Goal: Find specific page/section: Find specific page/section

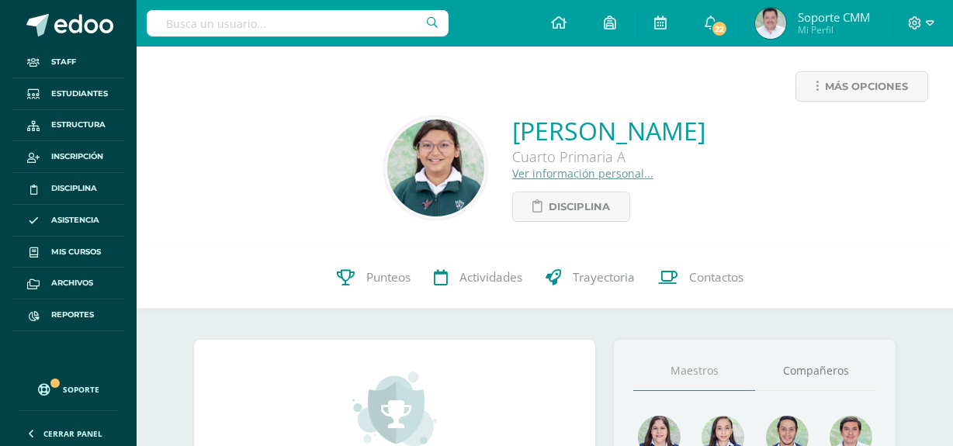
click at [87, 22] on span at bounding box center [83, 25] width 59 height 23
click at [512, 175] on link "Ver información personal..." at bounding box center [582, 173] width 141 height 15
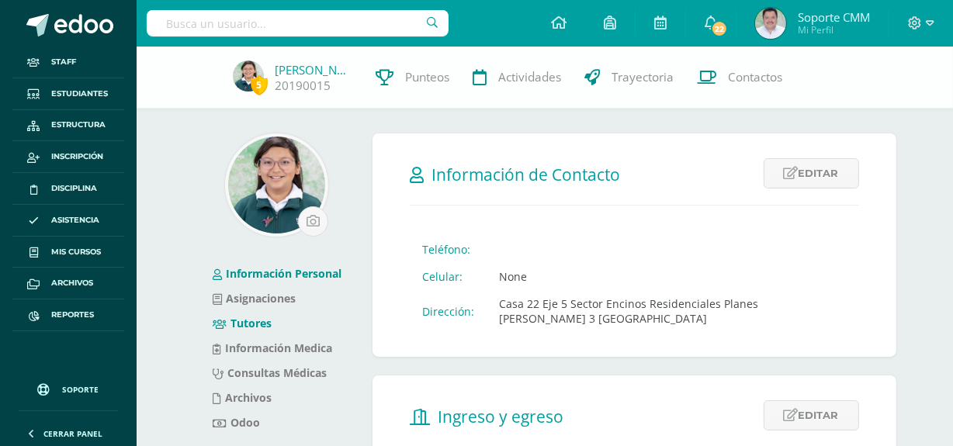
click at [254, 322] on link "Tutores" at bounding box center [242, 323] width 59 height 15
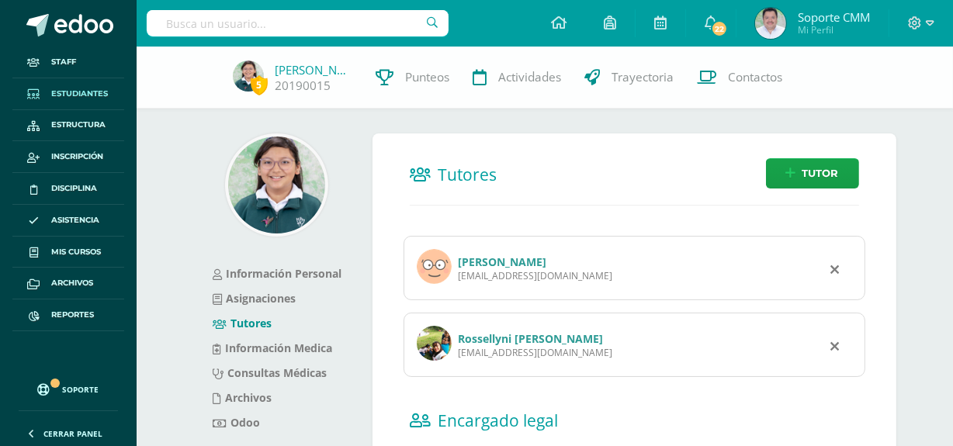
click at [71, 92] on span "Estudiantes" at bounding box center [79, 94] width 57 height 12
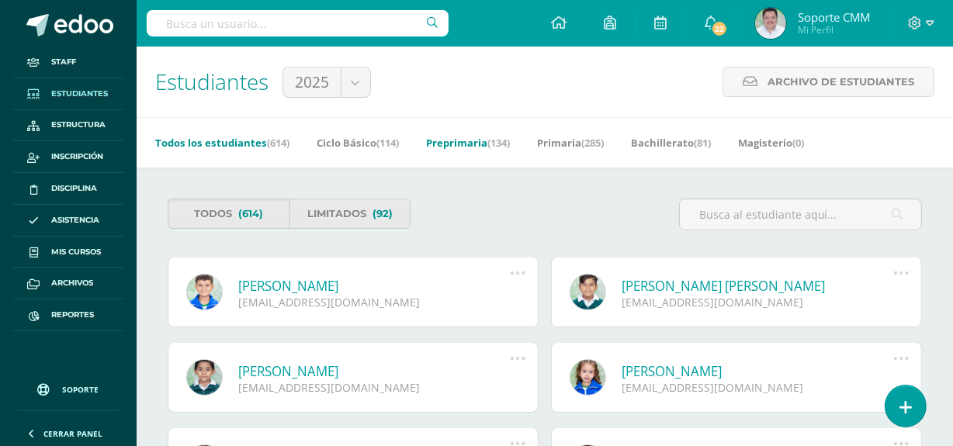
click at [491, 140] on link "Preprimaria (134)" at bounding box center [468, 142] width 84 height 25
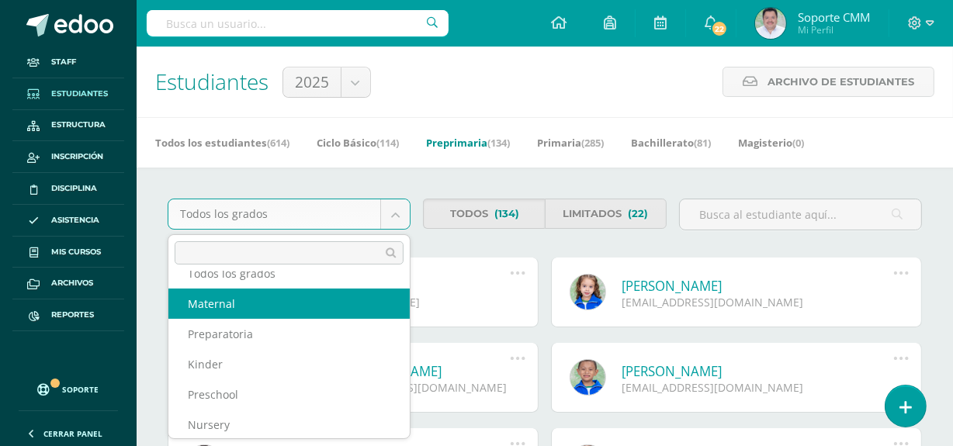
scroll to position [26, 0]
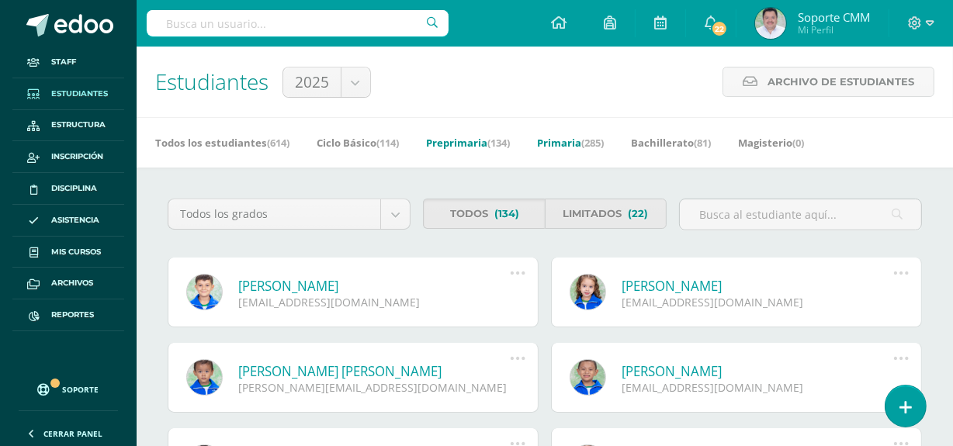
click at [579, 141] on link "Primaria (285)" at bounding box center [570, 142] width 67 height 25
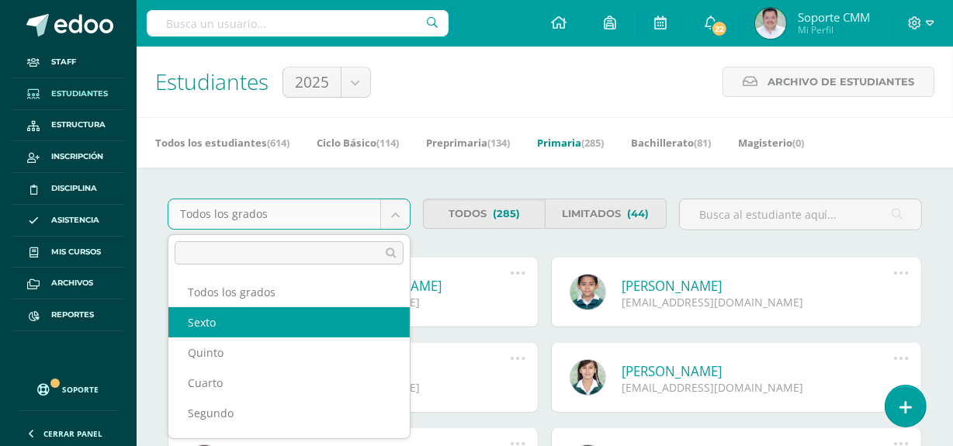
select select "17"
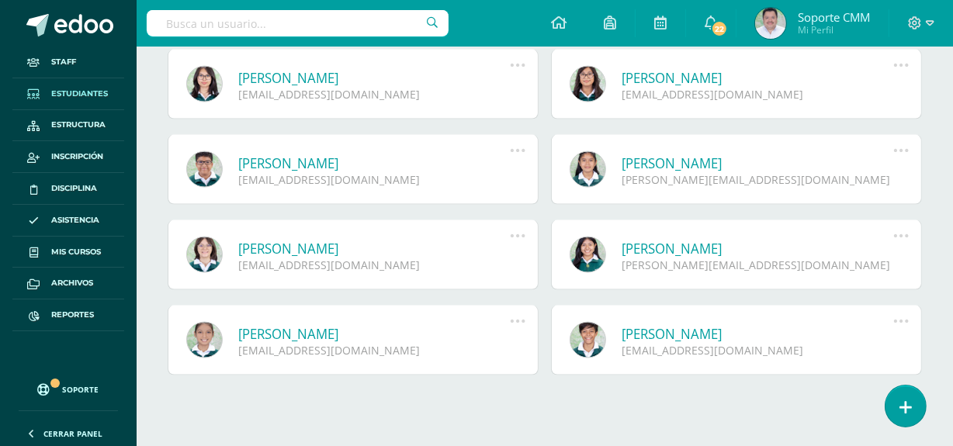
scroll to position [2015, 0]
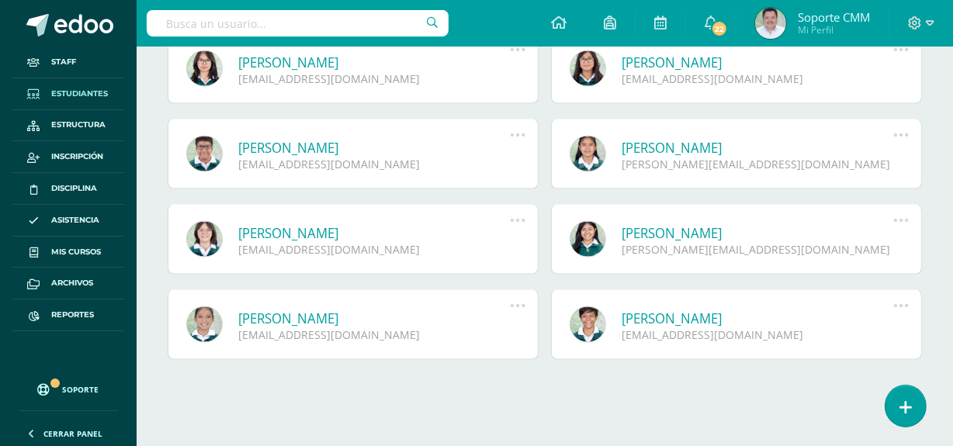
click at [316, 24] on input "text" at bounding box center [298, 23] width 302 height 26
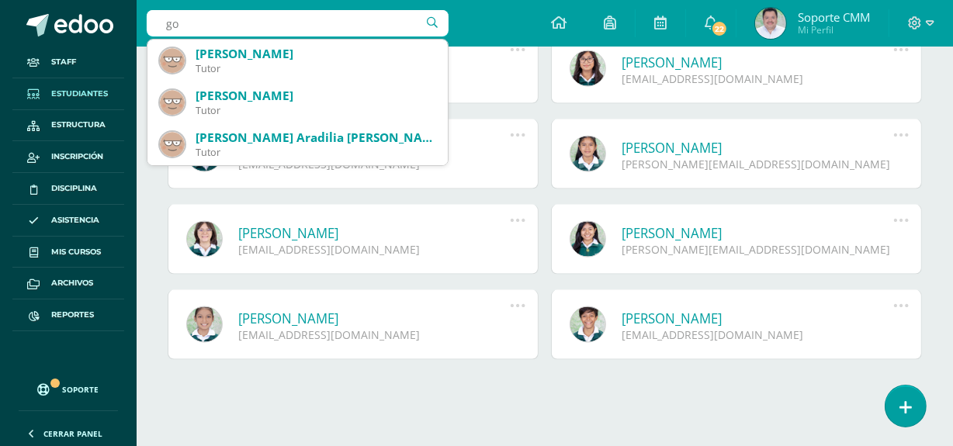
type input "g"
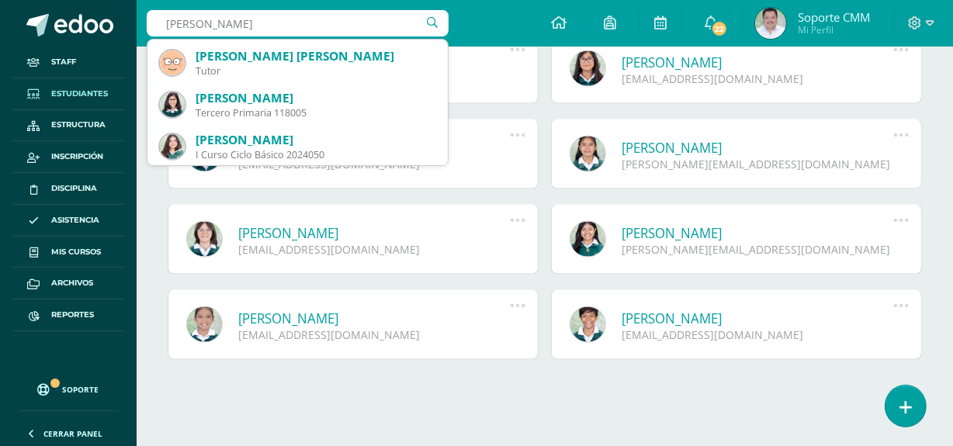
scroll to position [564, 0]
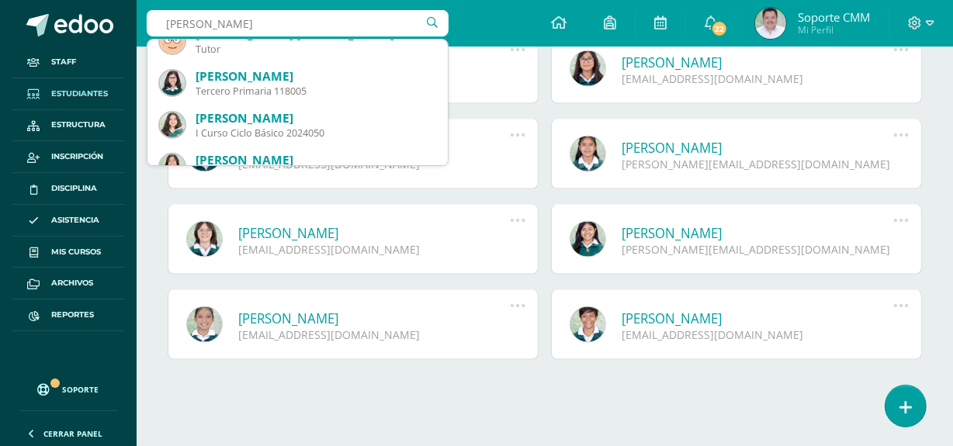
type input "[PERSON_NAME]"
